Goal: Navigation & Orientation: Go to known website

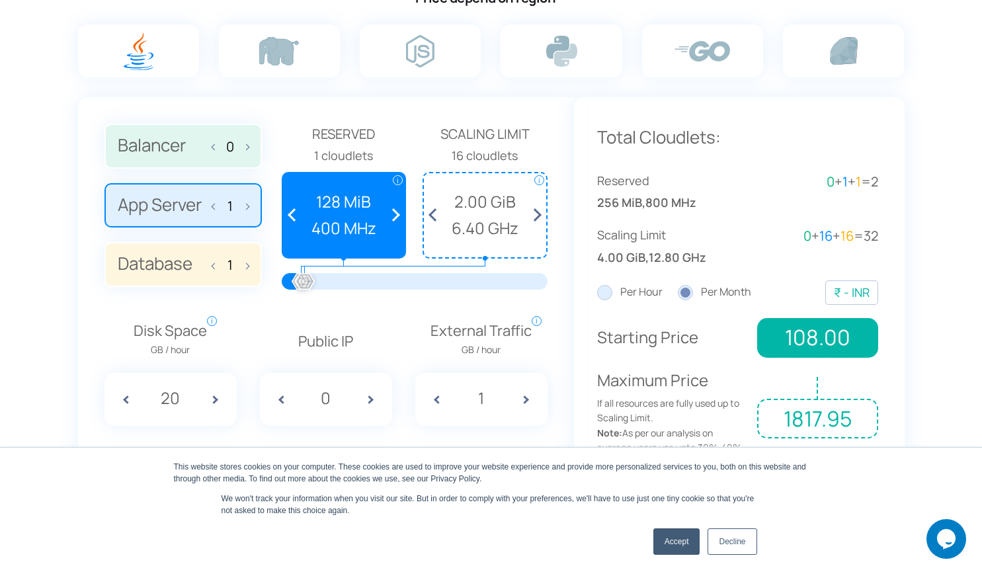
scroll to position [910, 0]
click at [167, 139] on label "Balancer 0" at bounding box center [182, 146] width 157 height 45
click at [0, 0] on input "Balancer 0" at bounding box center [0, 0] width 0 height 0
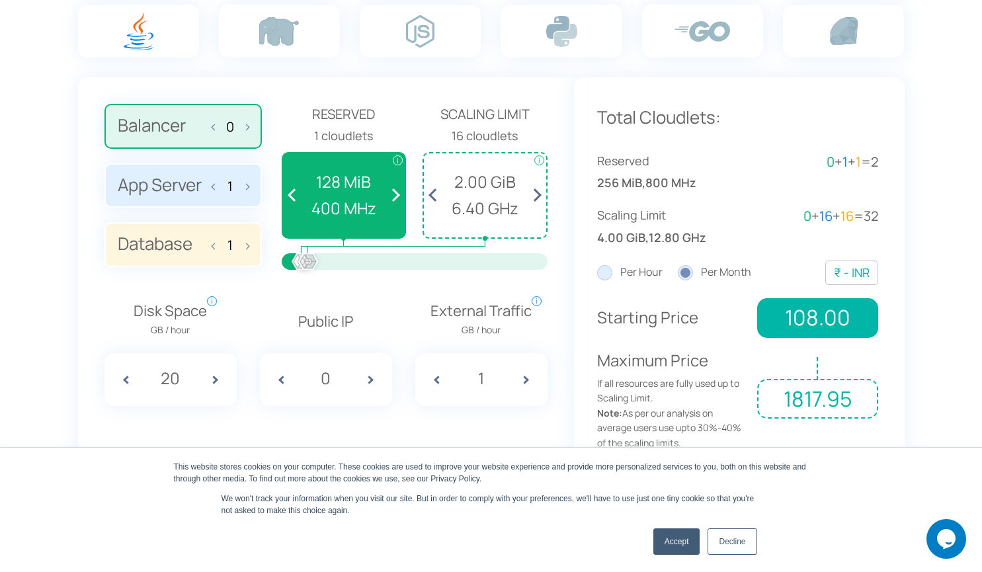
scroll to position [930, 0]
drag, startPoint x: 304, startPoint y: 257, endPoint x: 379, endPoint y: 279, distance: 78.0
click at [379, 279] on div at bounding box center [415, 267] width 266 height 26
click at [395, 198] on span at bounding box center [392, 196] width 24 height 84
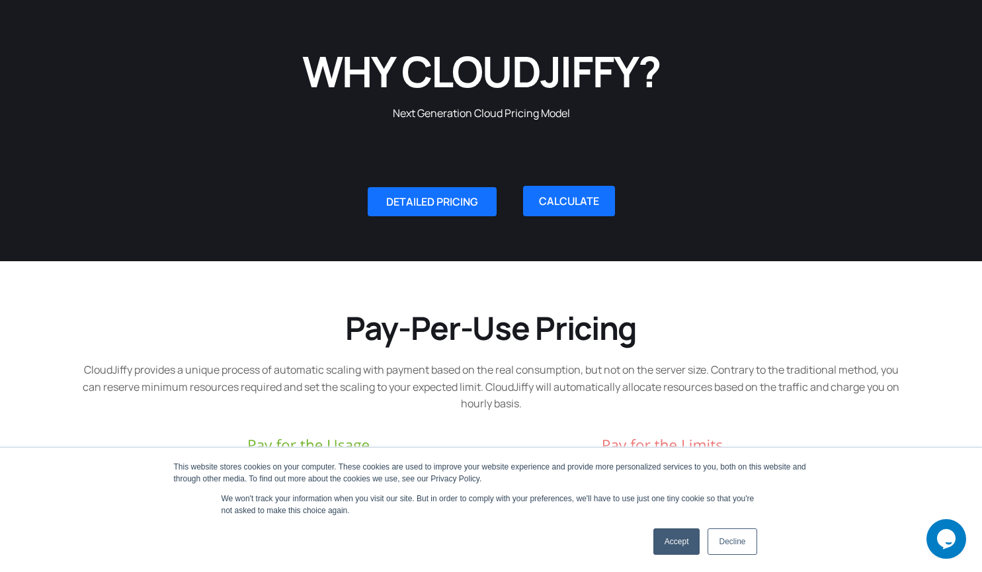
scroll to position [0, 0]
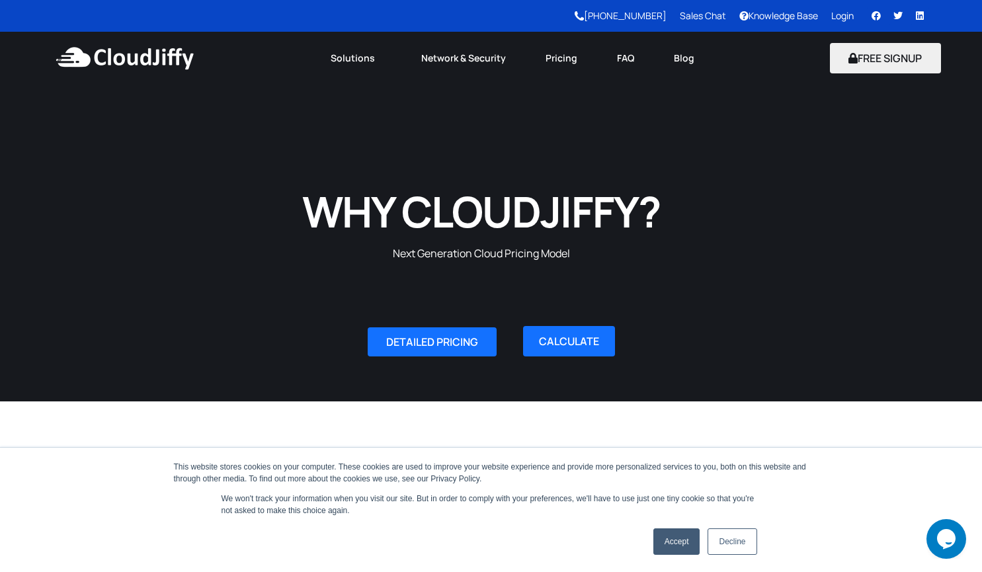
click at [846, 9] on link "Login" at bounding box center [842, 15] width 22 height 13
